Goal: Check status: Check status

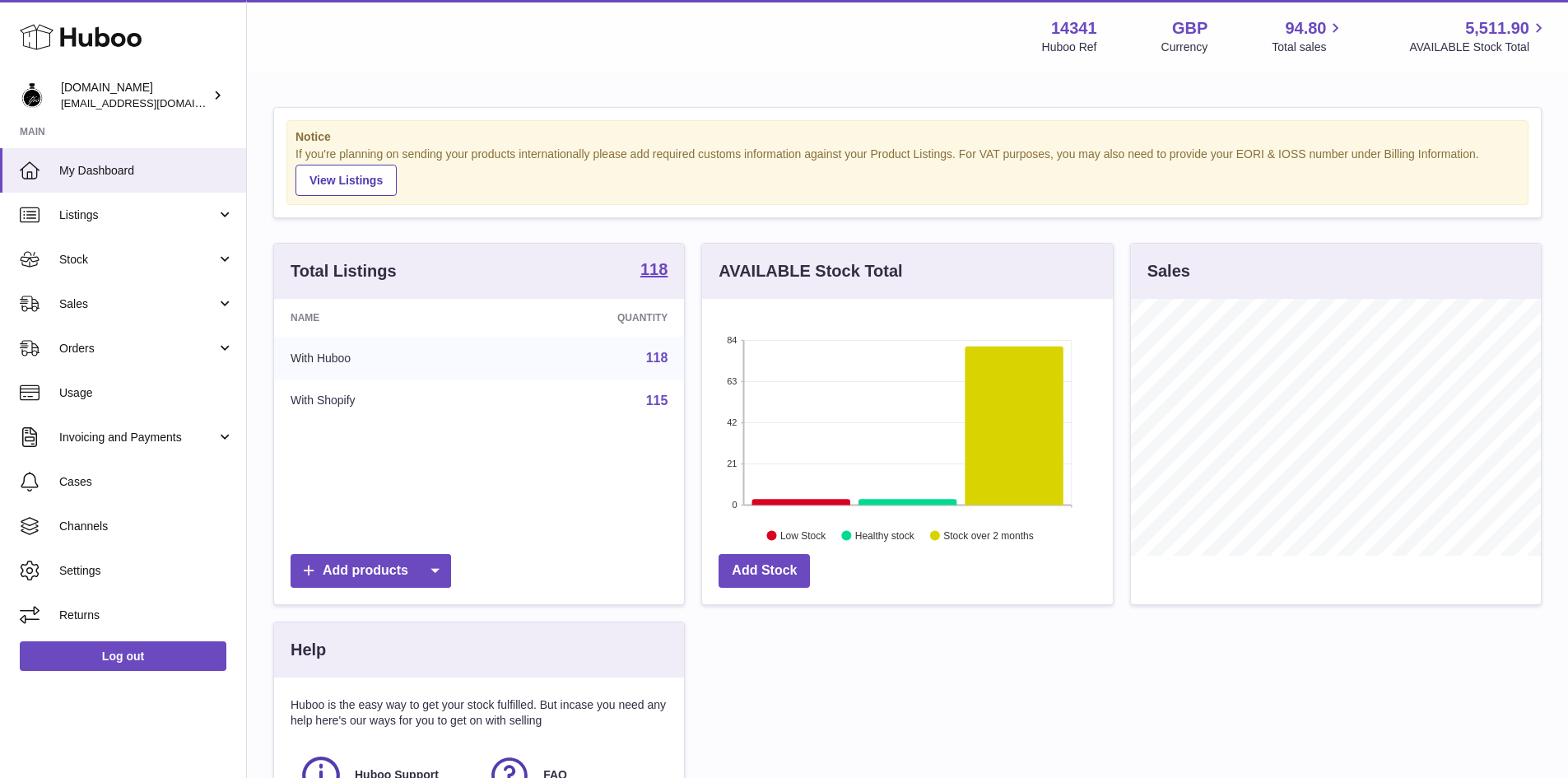
scroll to position [256, 410]
click at [109, 353] on span "Orders" at bounding box center [138, 349] width 158 height 15
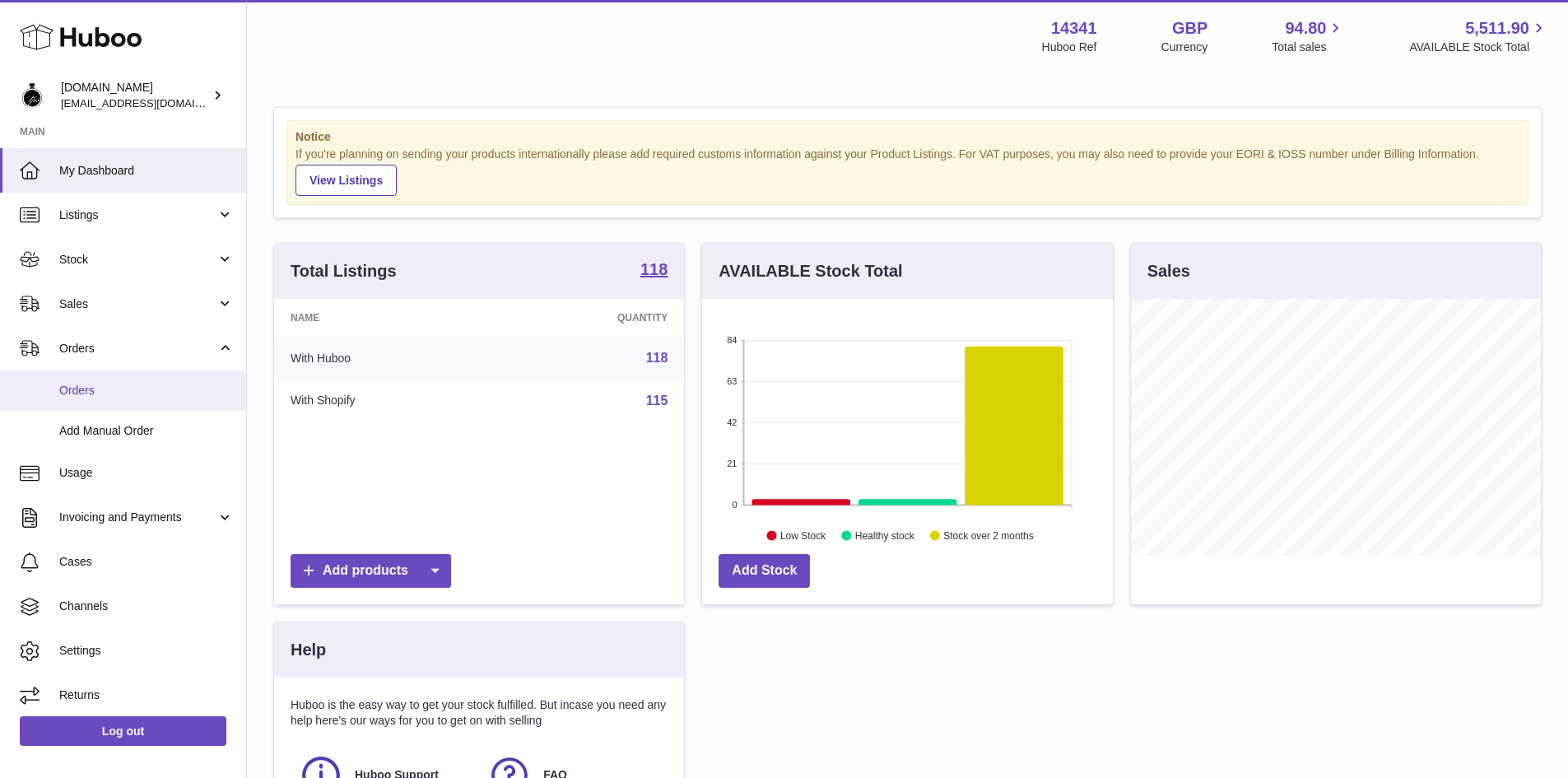
click at [88, 387] on span "Orders" at bounding box center [146, 390] width 175 height 15
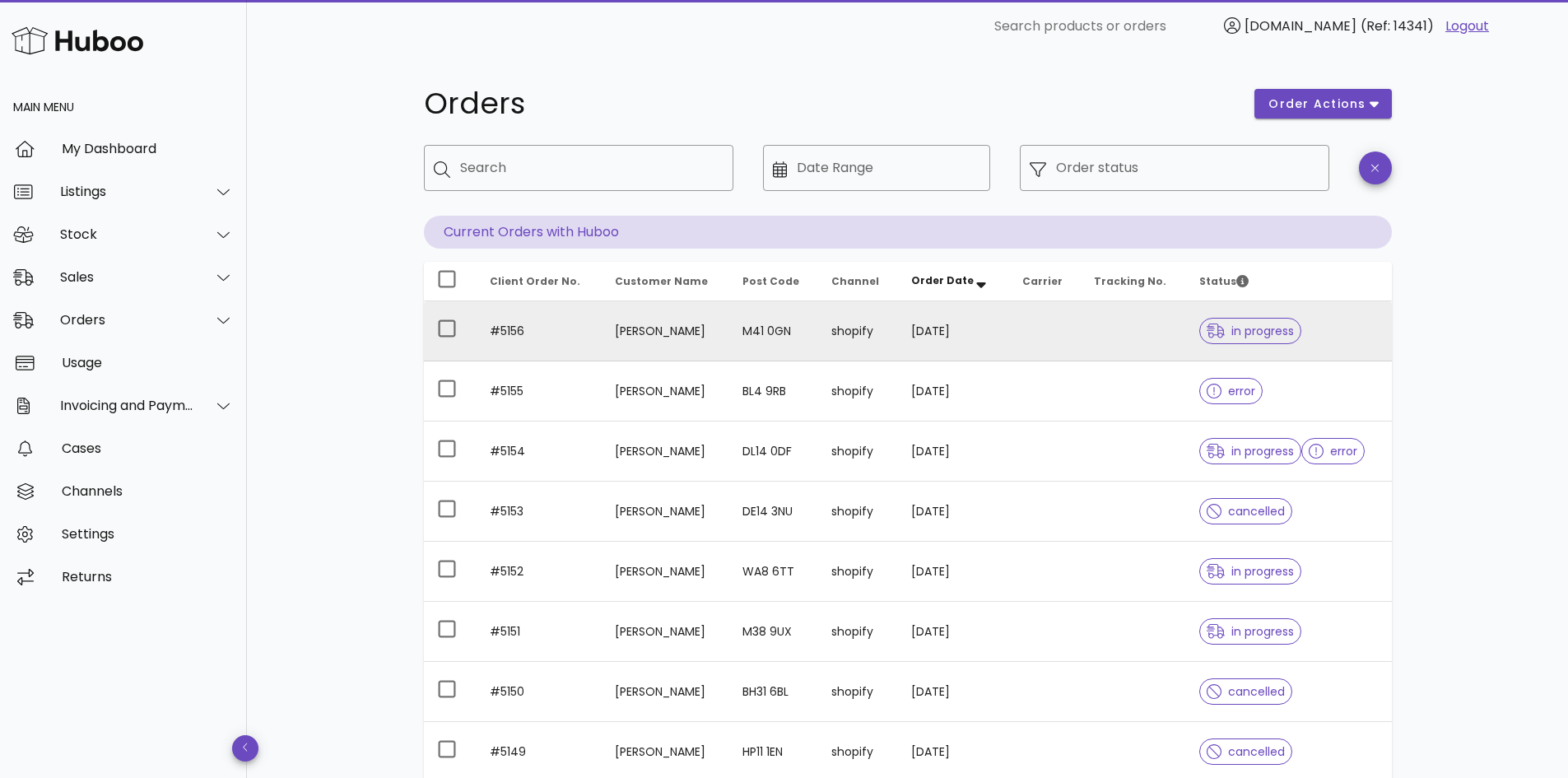
click at [1017, 329] on td at bounding box center [1044, 331] width 71 height 60
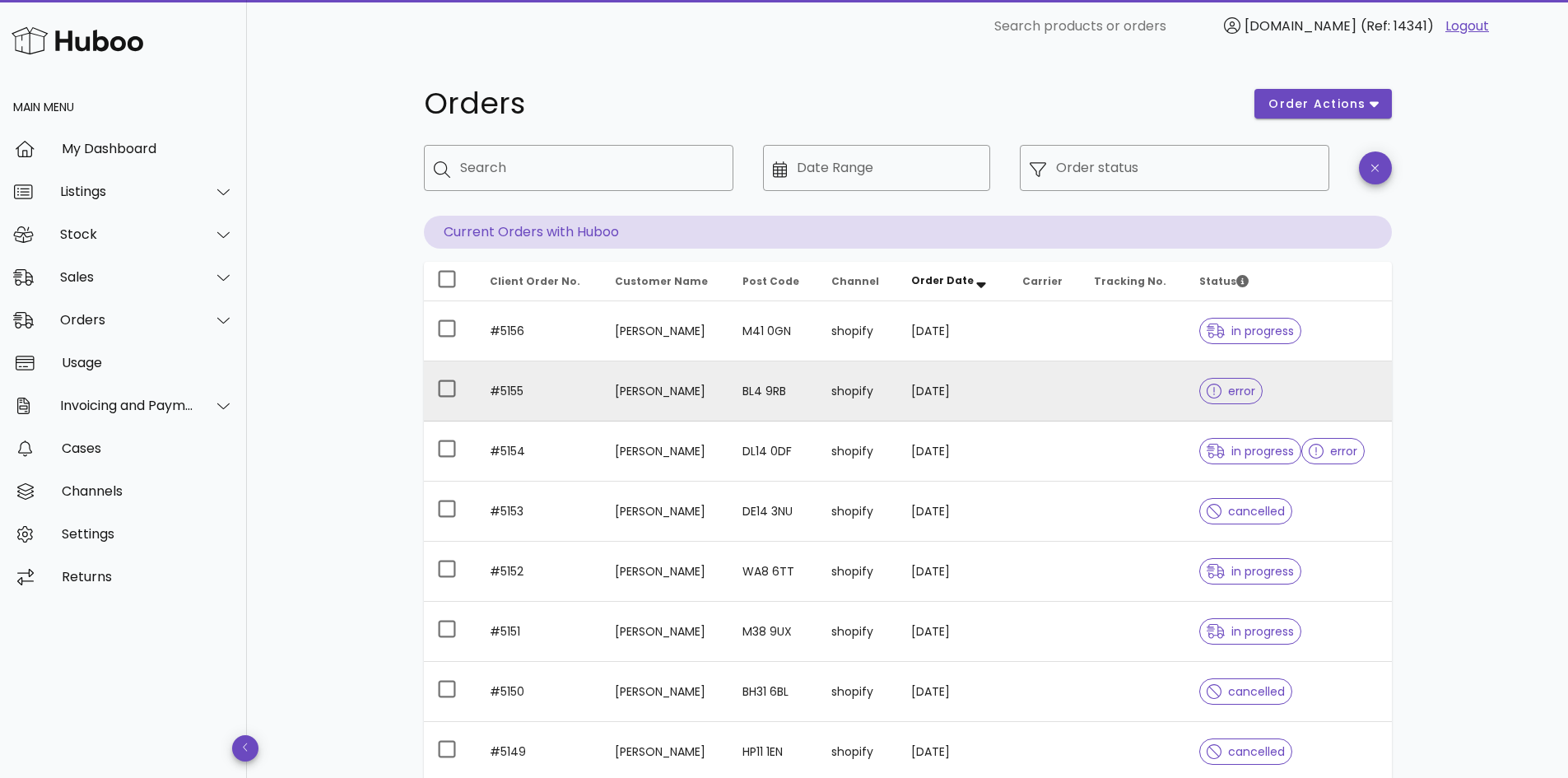
click at [1024, 390] on td at bounding box center [1044, 390] width 71 height 60
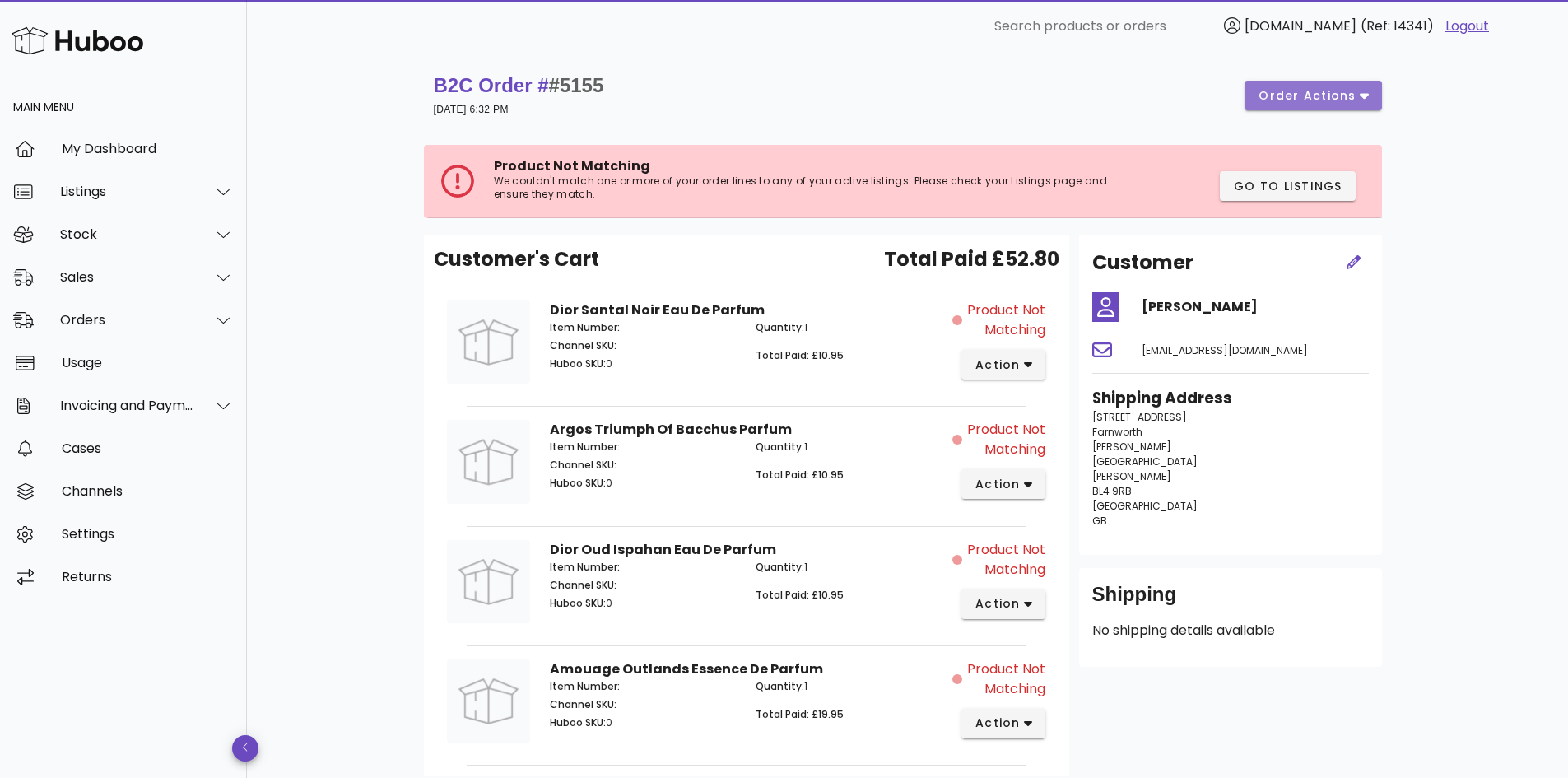
click at [1344, 96] on span "order actions" at bounding box center [1307, 96] width 99 height 17
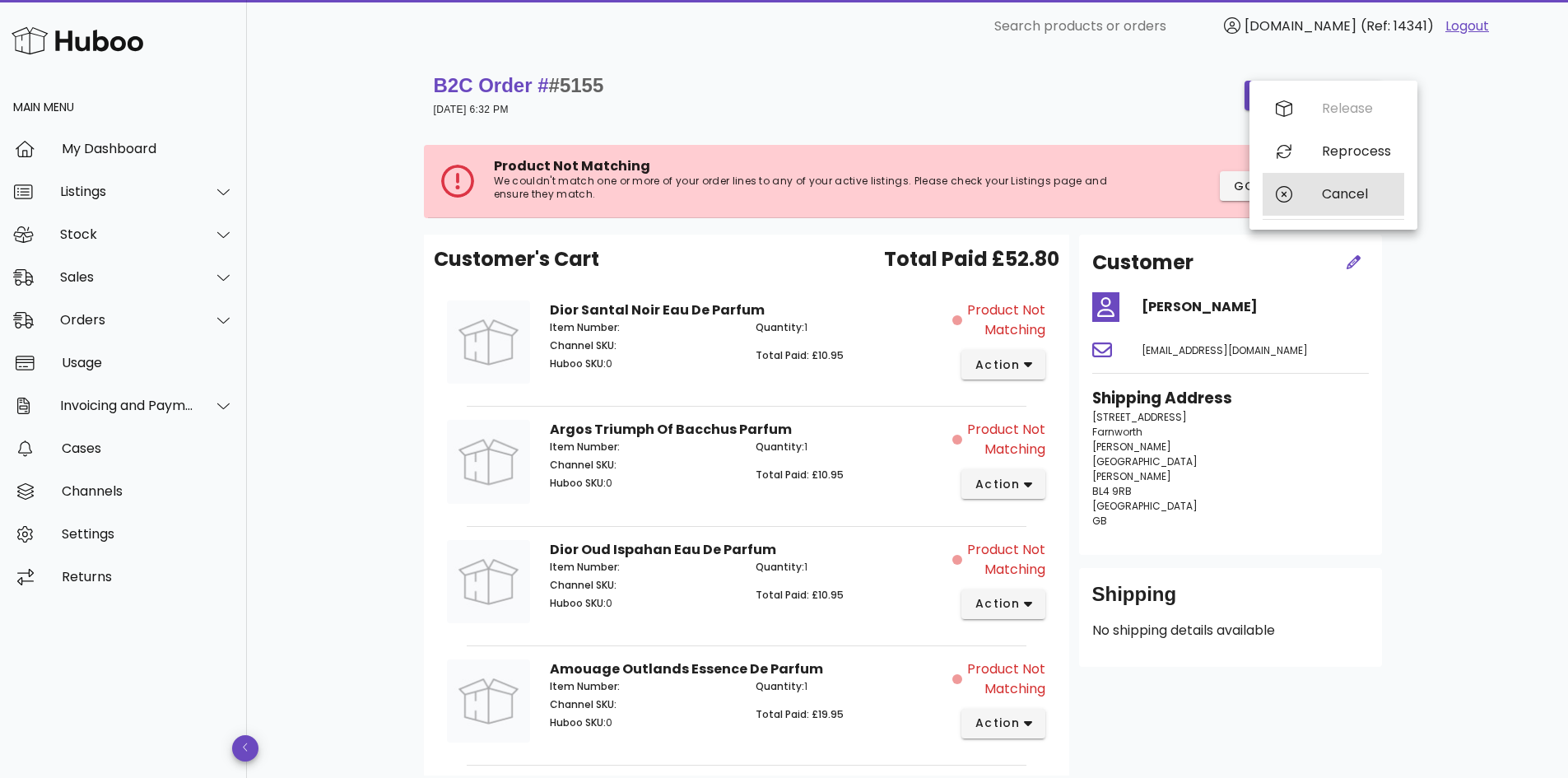
click at [1301, 197] on div "Cancel" at bounding box center [1332, 194] width 142 height 43
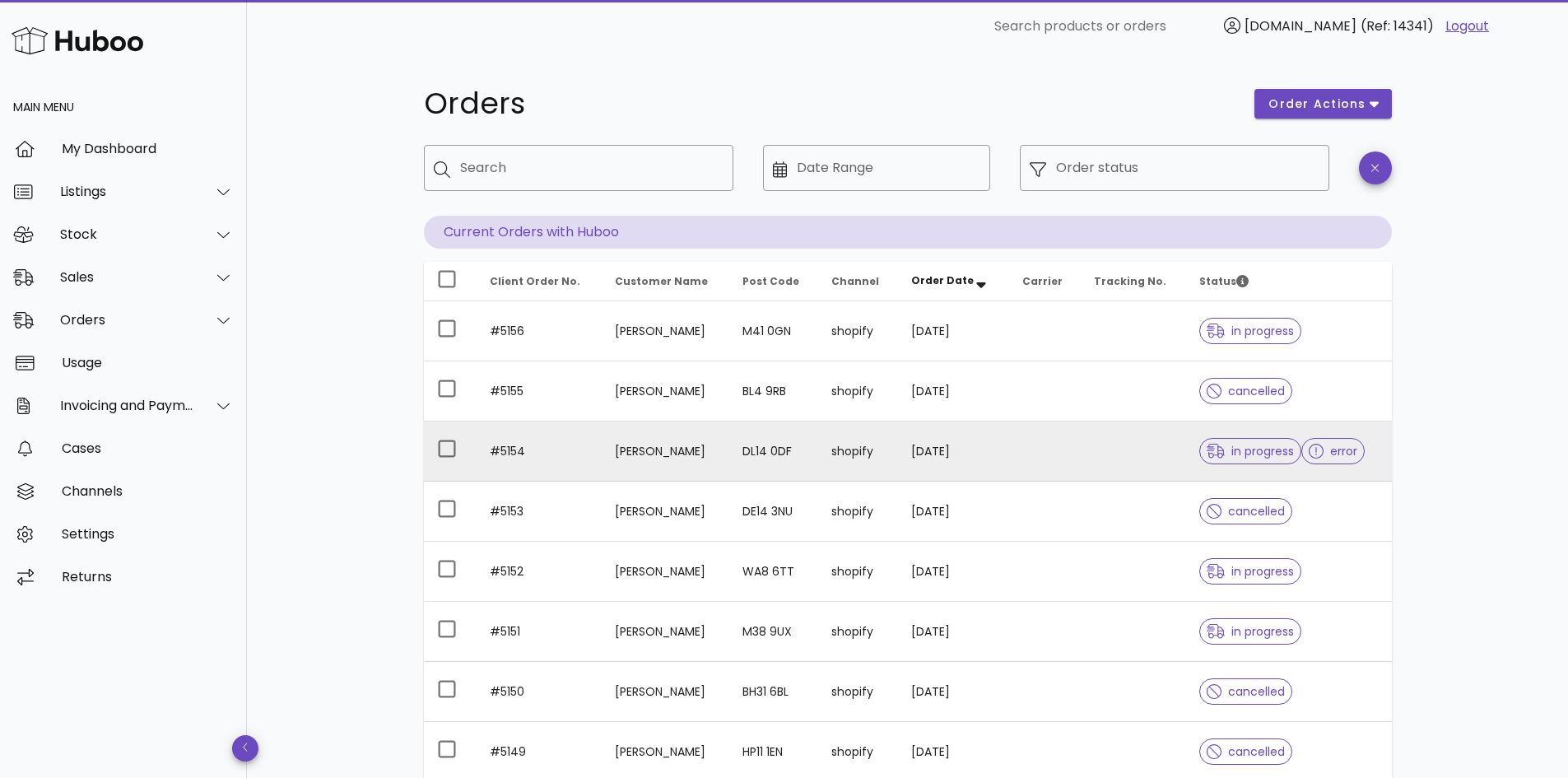
click at [1058, 446] on td at bounding box center [1044, 451] width 71 height 60
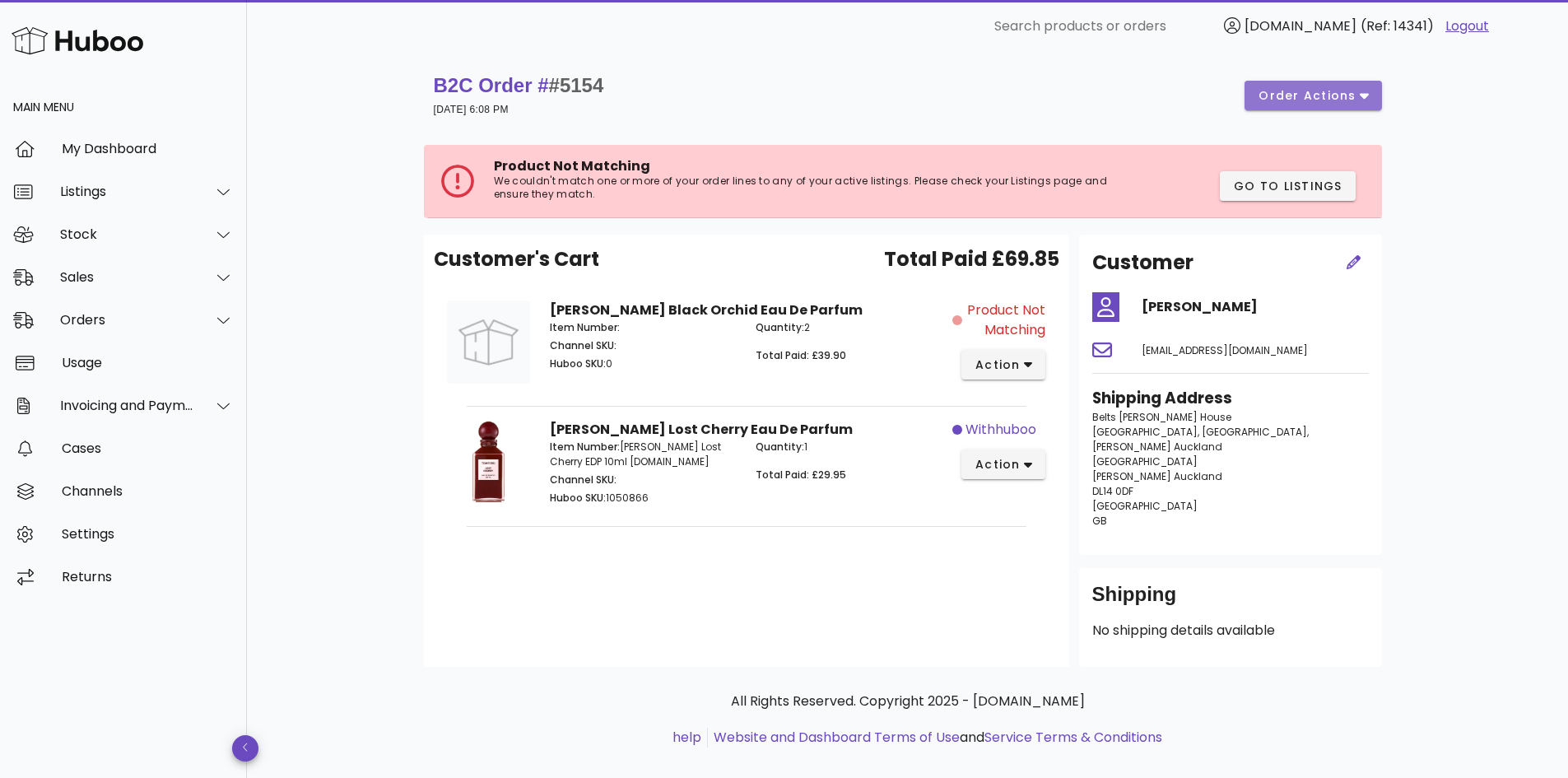
click at [1329, 98] on span "order actions" at bounding box center [1307, 96] width 99 height 17
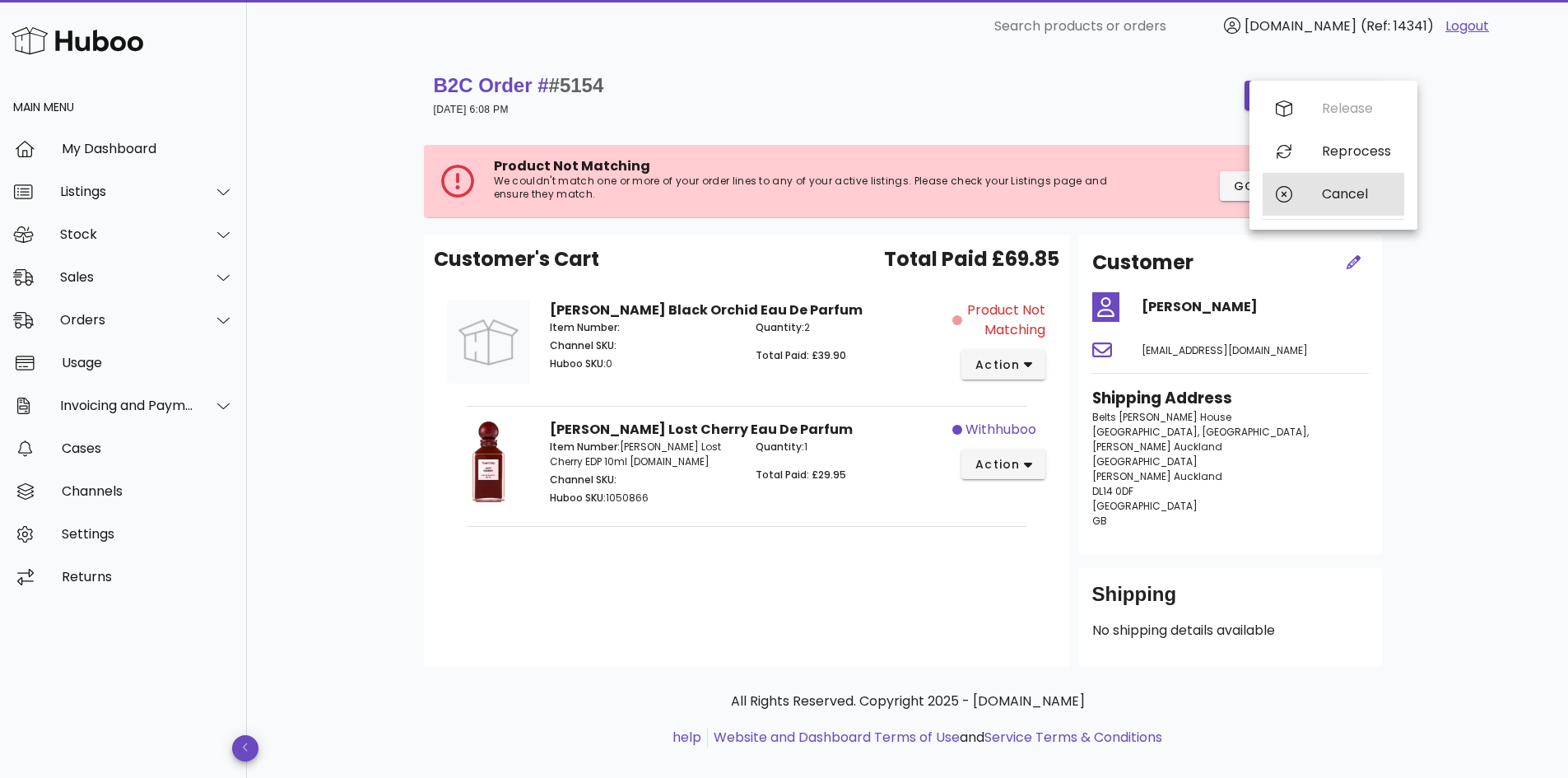
click at [1304, 192] on div "Cancel" at bounding box center [1332, 194] width 142 height 43
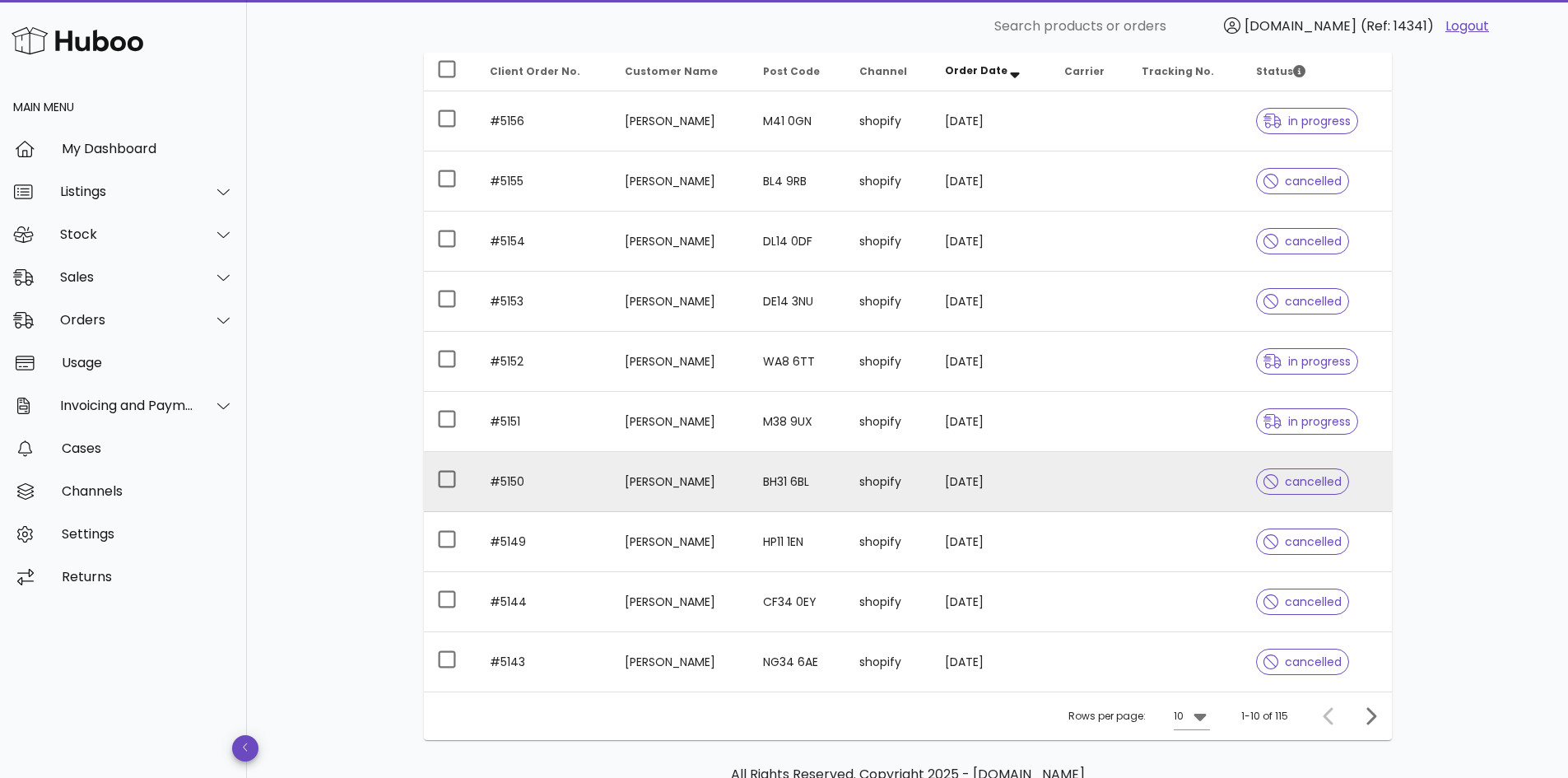
scroll to position [247, 0]
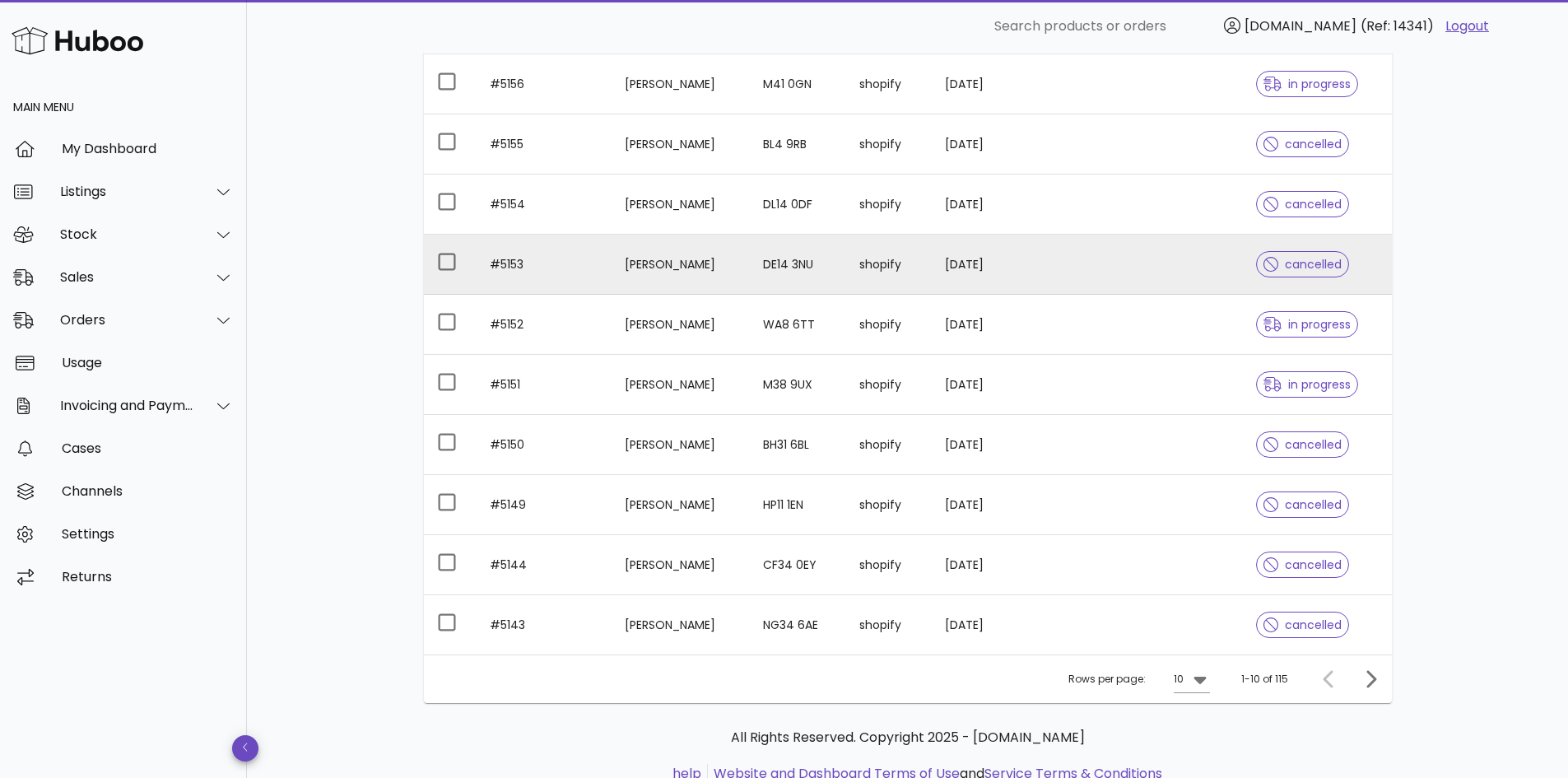
click at [583, 271] on td "#5153" at bounding box center [544, 264] width 135 height 60
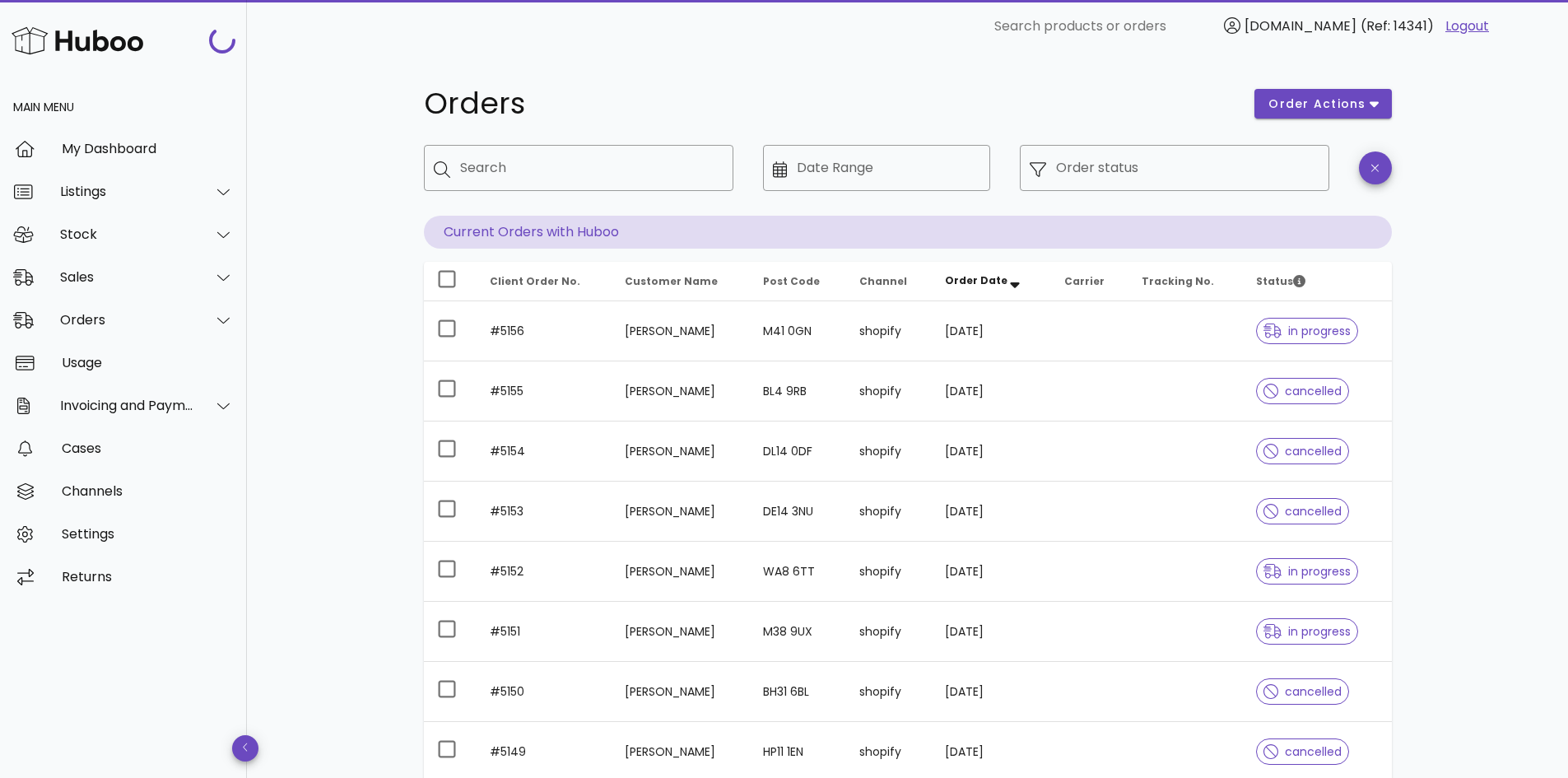
scroll to position [247, 0]
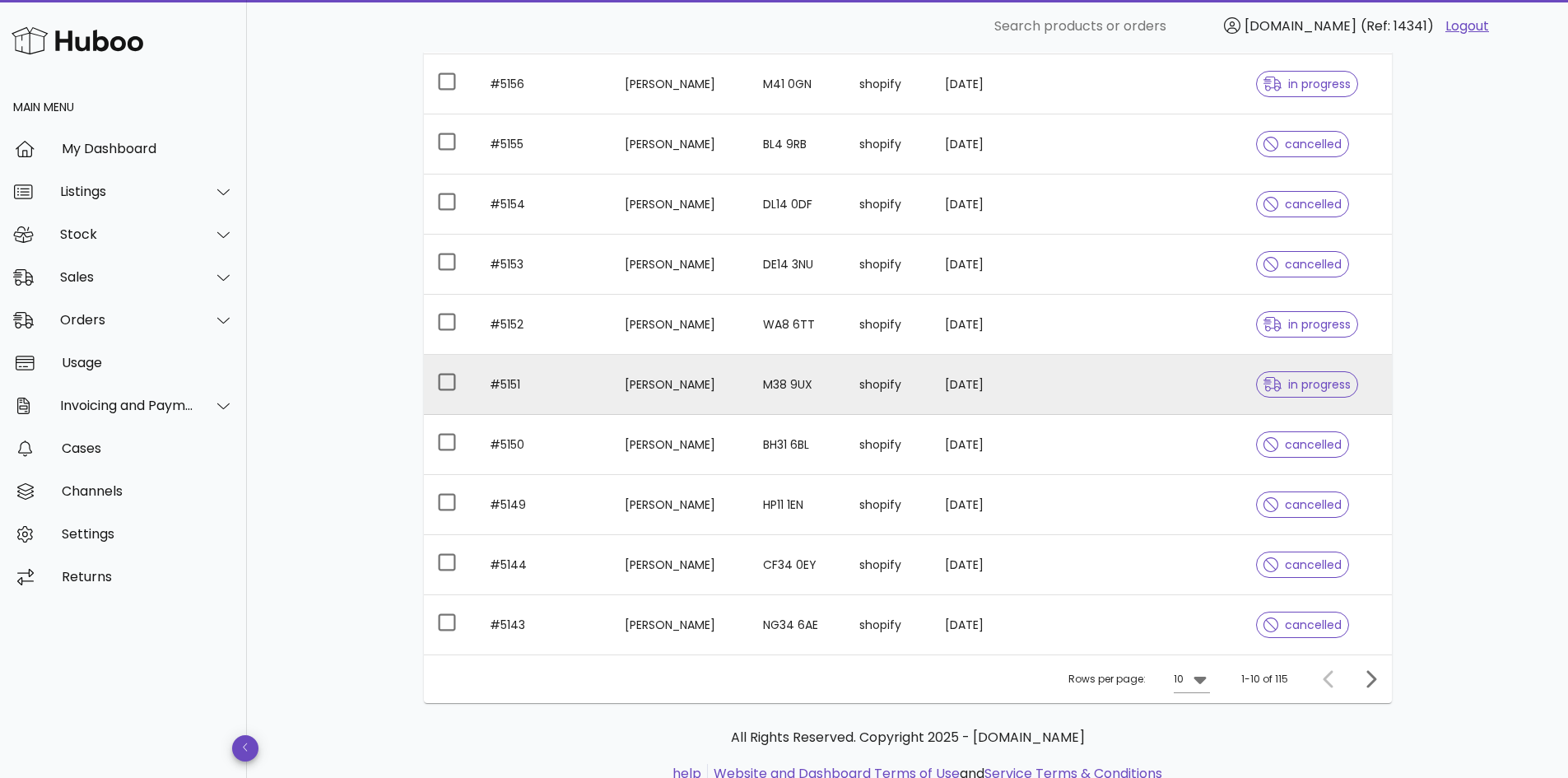
click at [749, 386] on td "Elaine Barlow" at bounding box center [681, 385] width 139 height 60
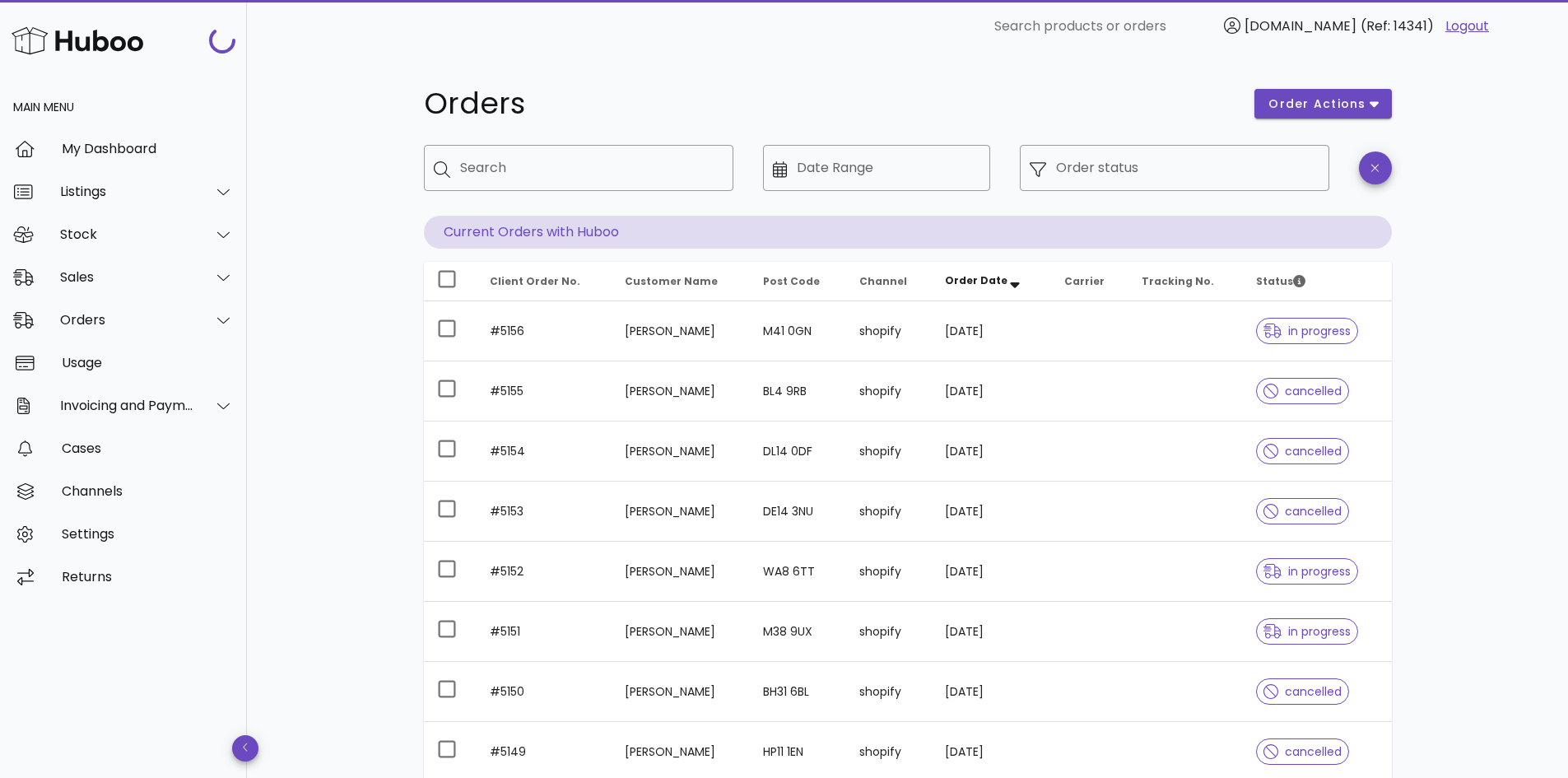
scroll to position [247, 0]
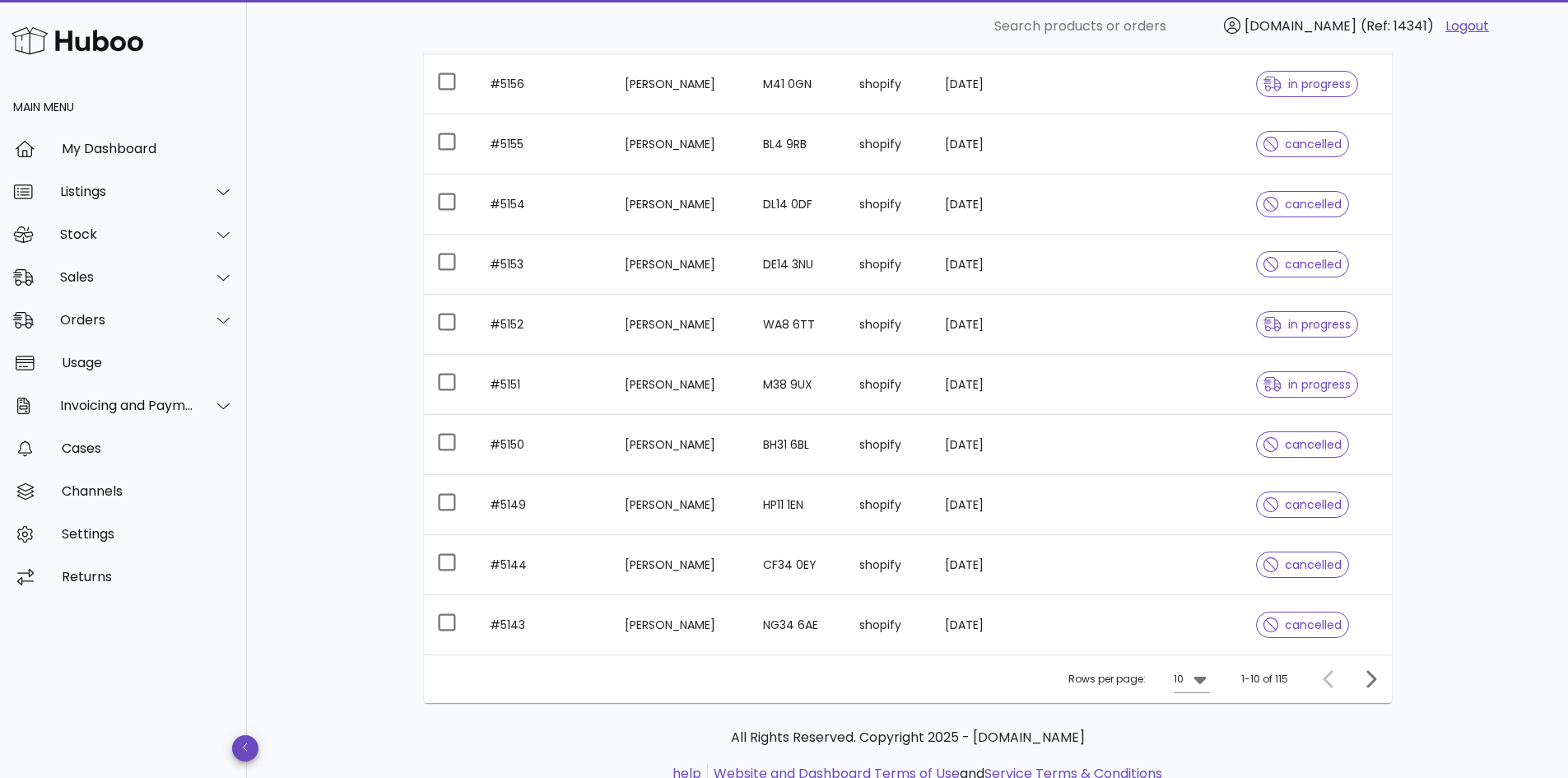
click at [566, 455] on td "#5150" at bounding box center [544, 445] width 135 height 60
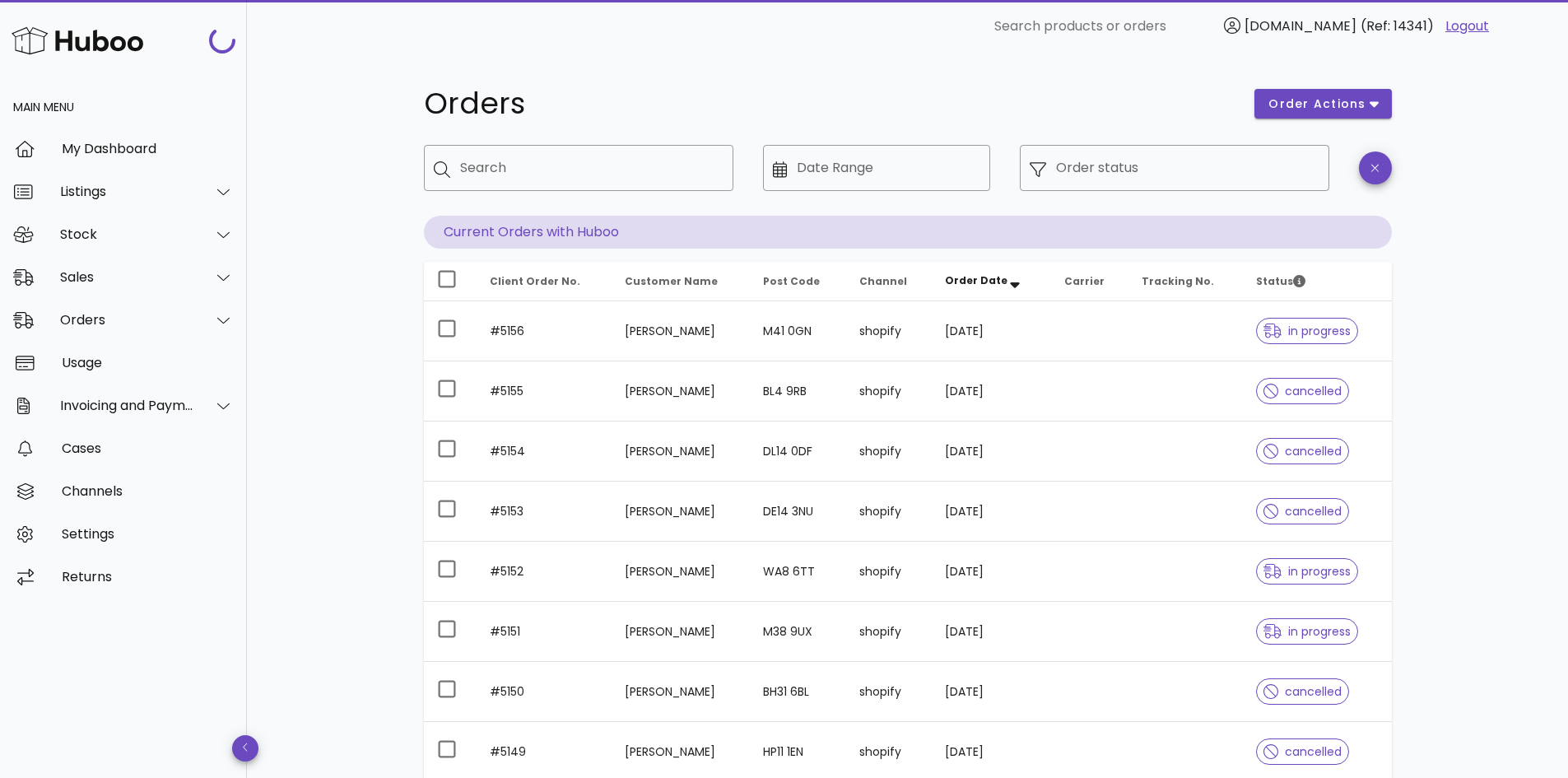
scroll to position [247, 0]
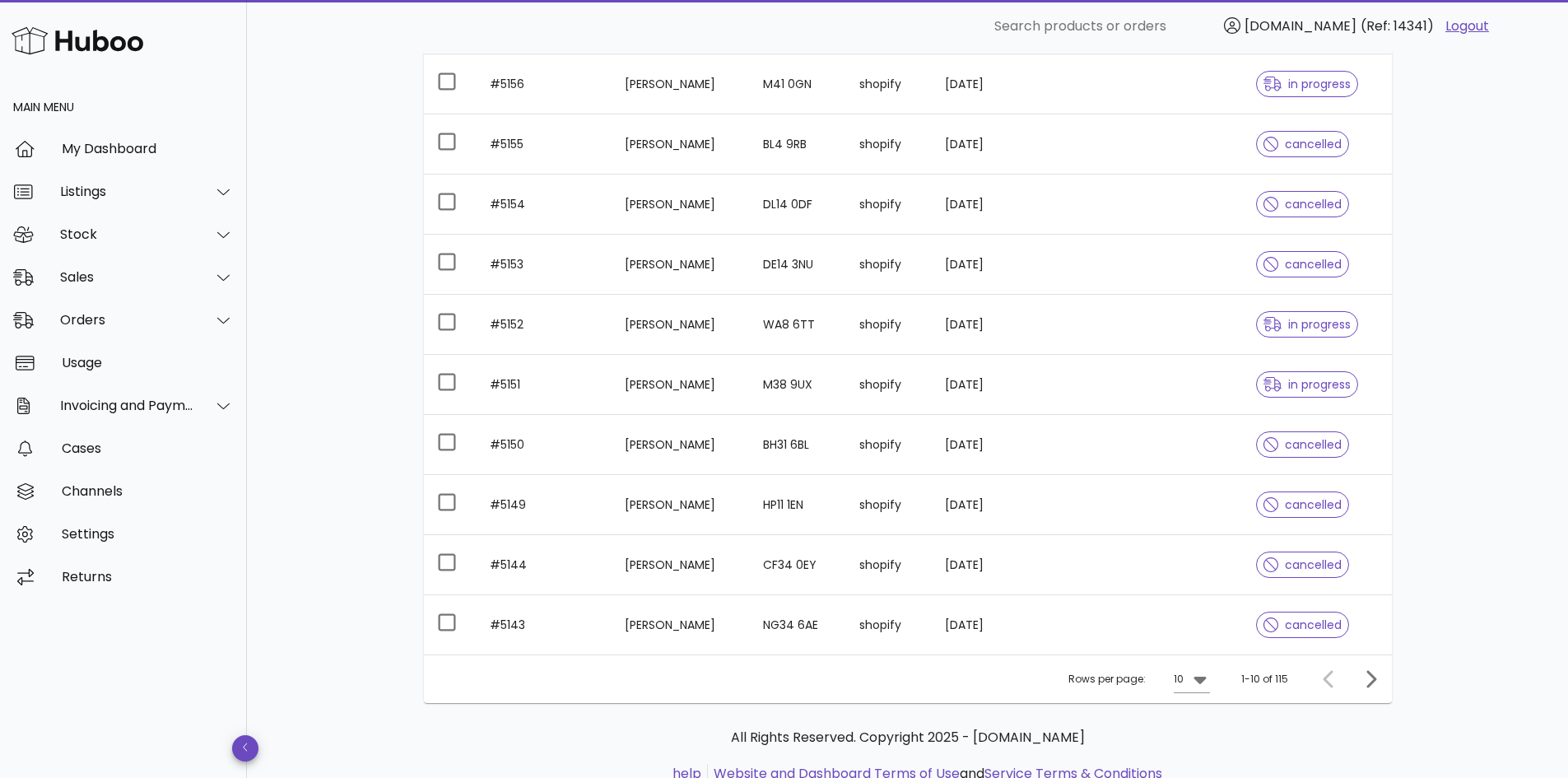
click at [612, 503] on td "Carrieann Davies" at bounding box center [681, 504] width 139 height 60
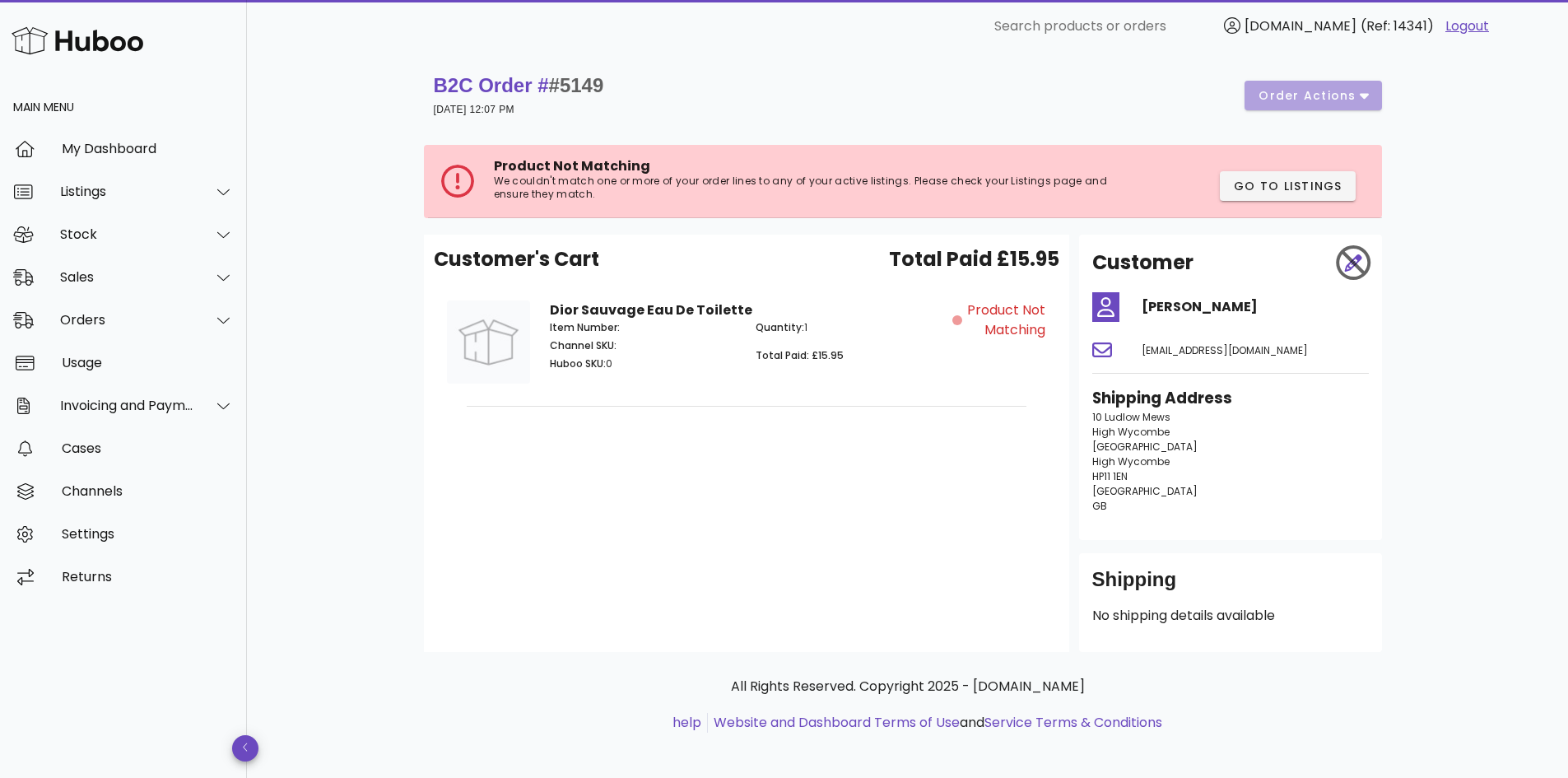
click at [1361, 99] on div "B2C Order # #5149 05 October 2025 at 12:07 PM order actions" at bounding box center [908, 95] width 948 height 47
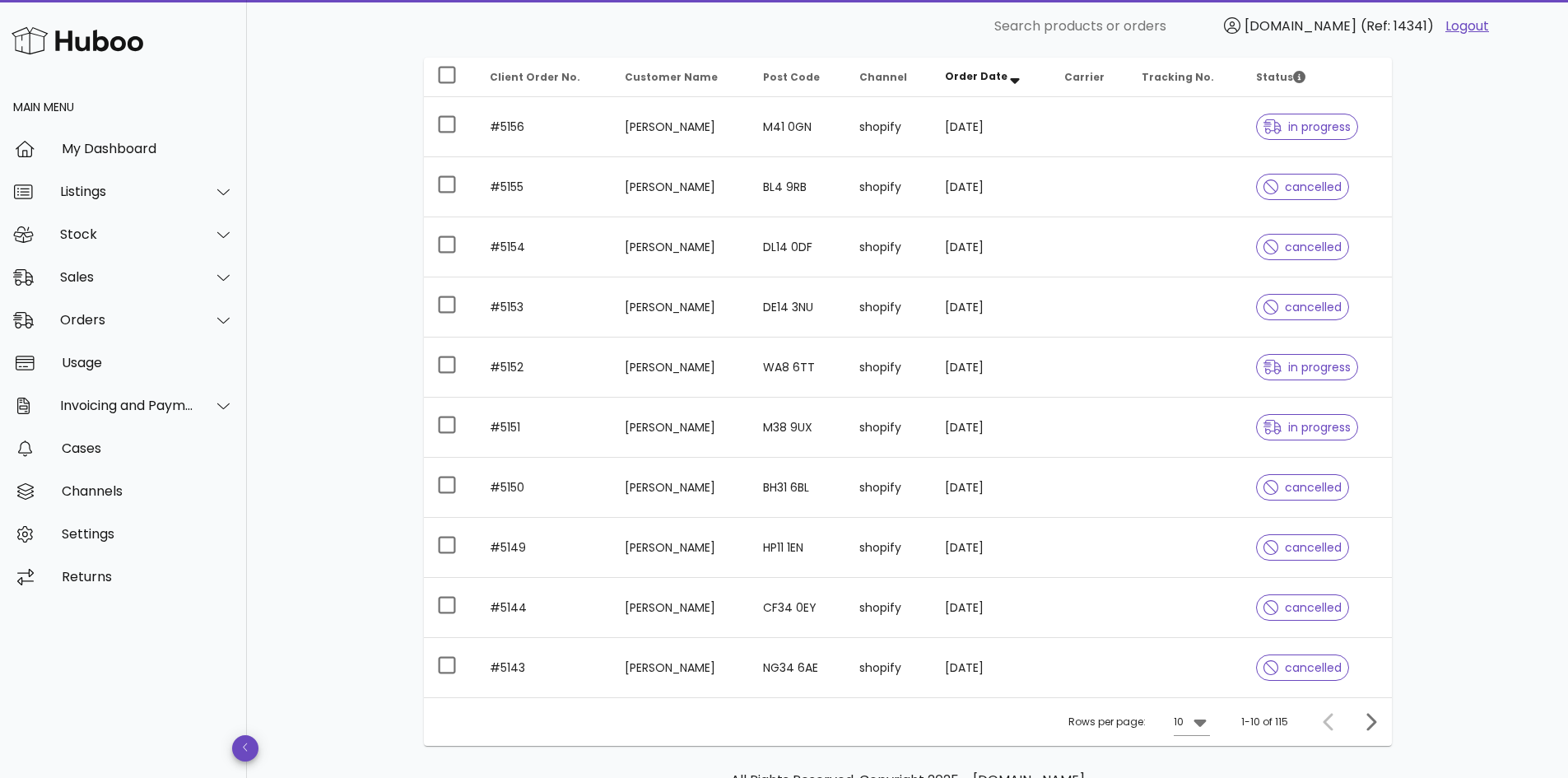
scroll to position [247, 0]
